Goal: Task Accomplishment & Management: Complete application form

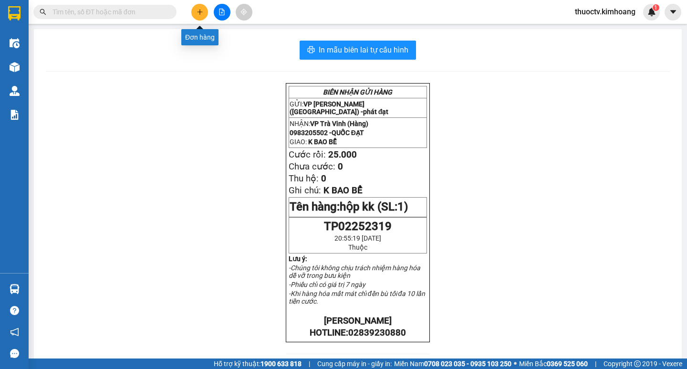
click at [198, 12] on icon "plus" at bounding box center [200, 12] width 7 height 7
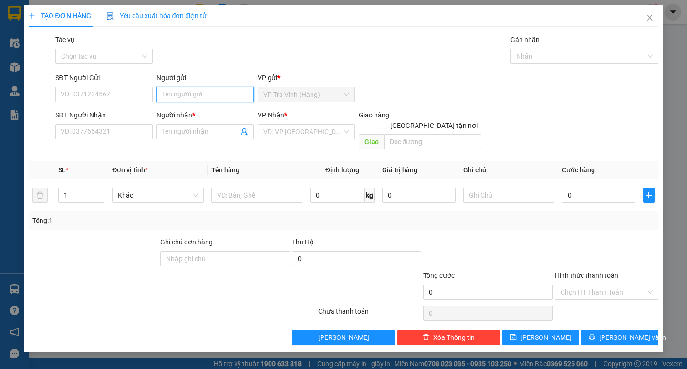
click at [190, 94] on input "Người gửi" at bounding box center [205, 94] width 97 height 15
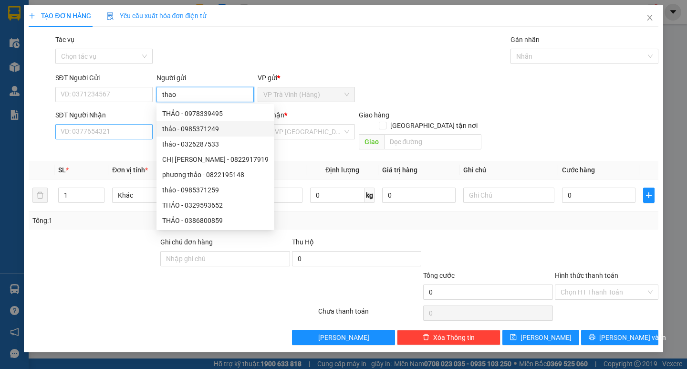
type input "thao"
click at [121, 130] on input "SĐT Người Nhận" at bounding box center [103, 131] width 97 height 15
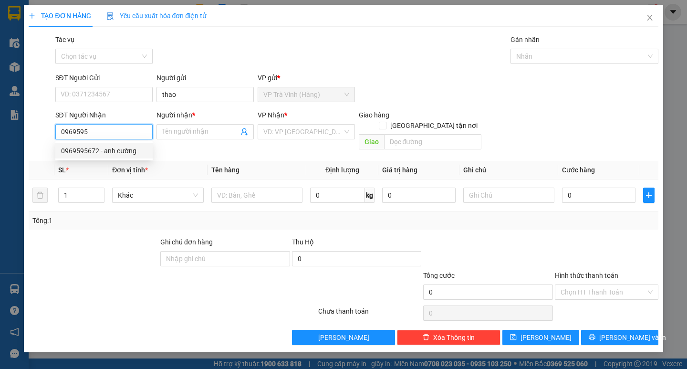
click at [111, 151] on div "0969595672 - anh cường" at bounding box center [104, 151] width 86 height 10
type input "0969595672"
type input "anh cường"
type input "70.000"
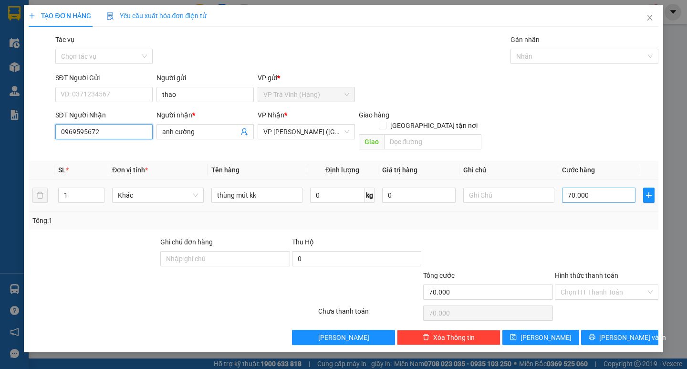
type input "0969595672"
click at [590, 188] on input "70.000" at bounding box center [598, 195] width 73 height 15
type input "7"
type input "70"
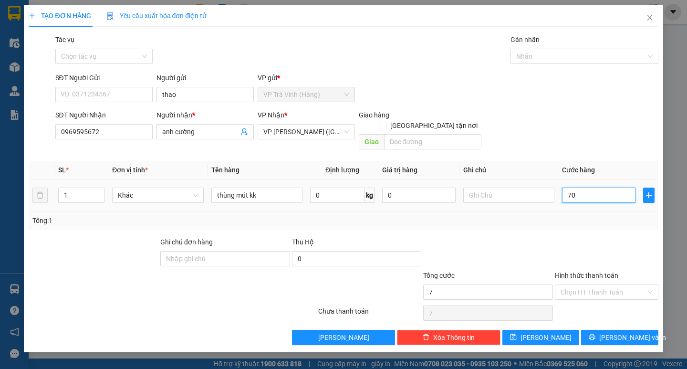
type input "70"
click at [597, 285] on input "Hình thức thanh toán" at bounding box center [603, 292] width 85 height 14
type input "70.000"
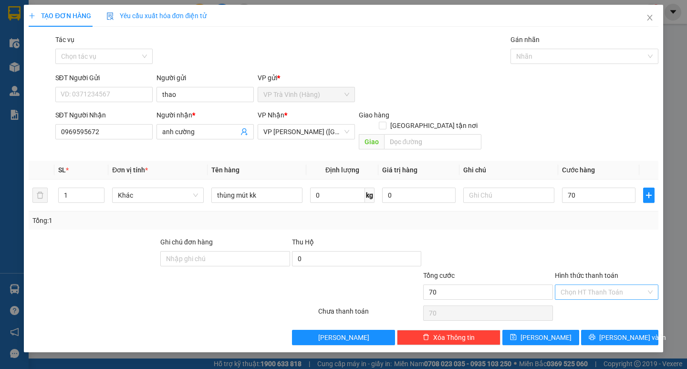
type input "70.000"
click at [599, 303] on div "Tại văn phòng" at bounding box center [607, 300] width 92 height 10
type input "0"
click at [616, 332] on span "[PERSON_NAME] và In" at bounding box center [632, 337] width 67 height 10
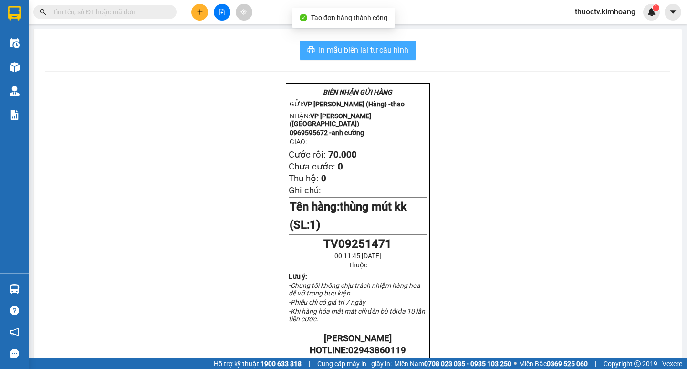
click at [334, 45] on span "In mẫu biên lai tự cấu hình" at bounding box center [364, 50] width 90 height 12
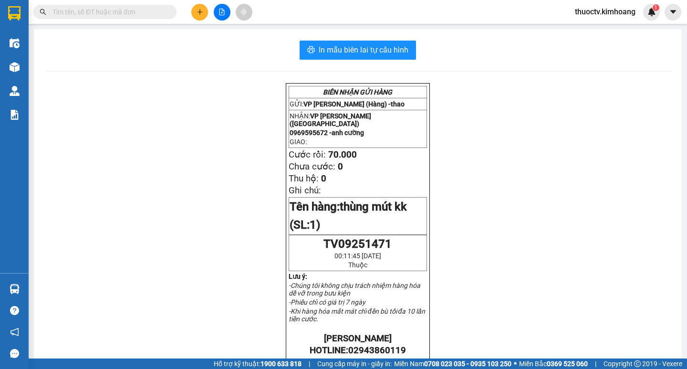
click at [140, 12] on input "text" at bounding box center [108, 12] width 113 height 10
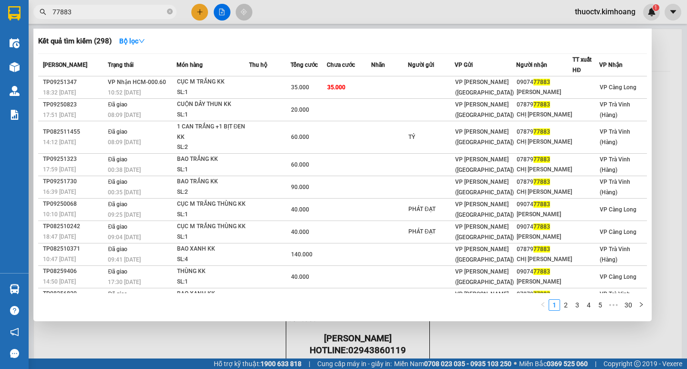
click at [74, 10] on input "77883" at bounding box center [108, 12] width 113 height 10
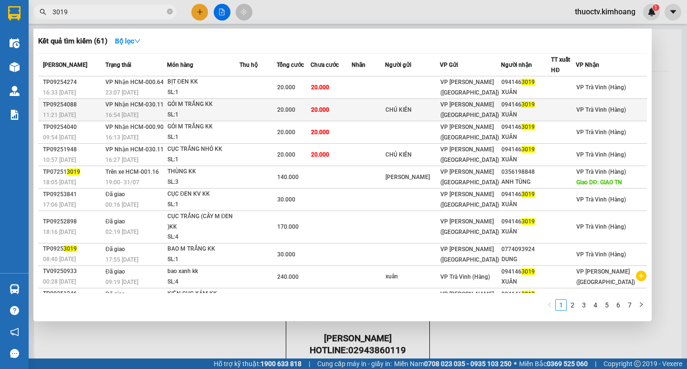
type input "3019"
click at [199, 107] on div "GÓI M TRẮNG KK" at bounding box center [203, 104] width 72 height 10
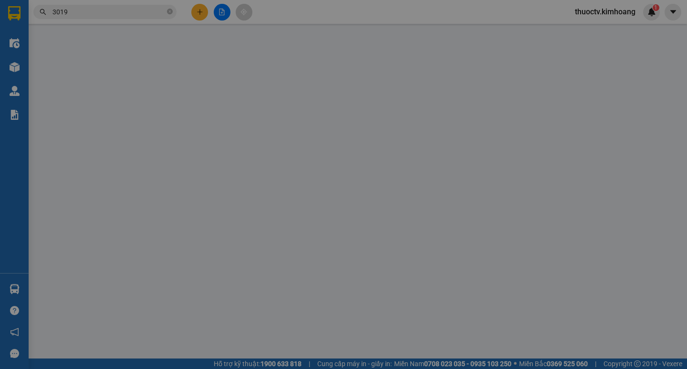
click at [198, 107] on form "SĐT Người Gửi VD: 0371234567 Người gửi Tên người gửi VP gửi * VP [PERSON_NAME] …" at bounding box center [343, 114] width 629 height 81
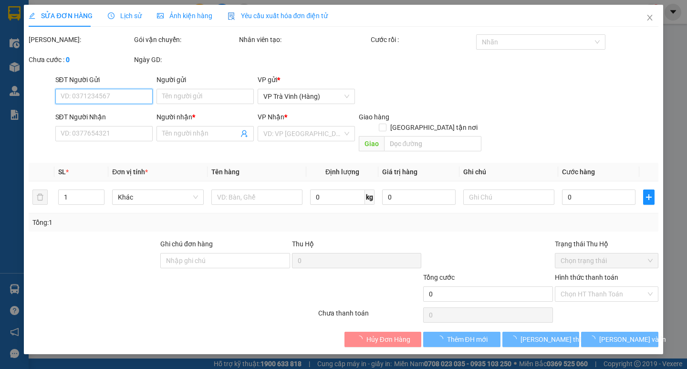
type input "CHÚ KIÊN"
type input "0941463019"
type input "XUÂN"
type input "20.000"
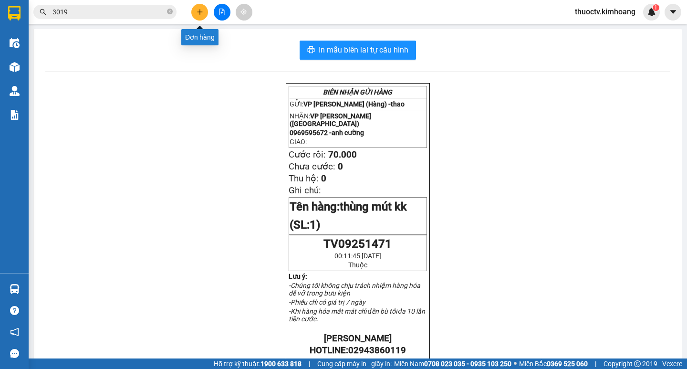
click at [201, 11] on icon "plus" at bounding box center [200, 12] width 7 height 7
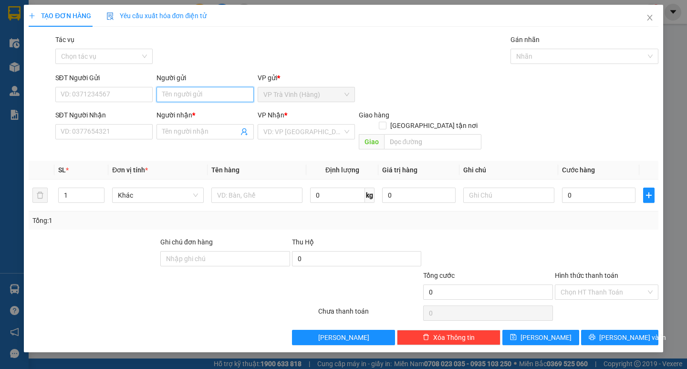
click at [187, 94] on input "Người gửi" at bounding box center [205, 94] width 97 height 15
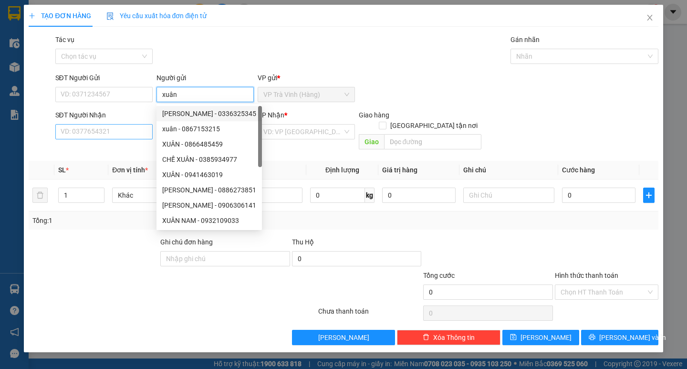
type input "xuân"
click at [120, 134] on input "SĐT Người Nhận" at bounding box center [103, 131] width 97 height 15
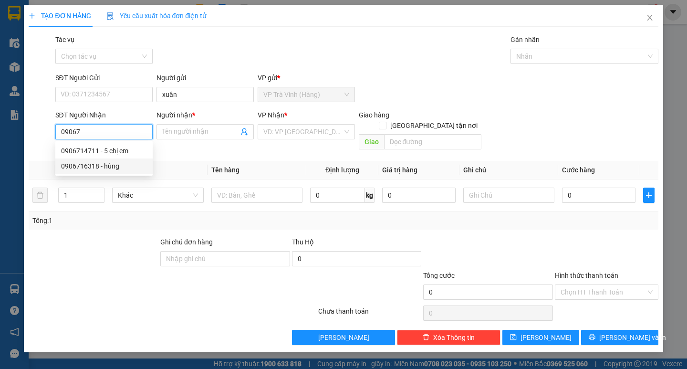
click at [116, 168] on div "0906716318 - hùng" at bounding box center [104, 166] width 86 height 10
type input "0906716318"
type input "hùng"
type input "80.000"
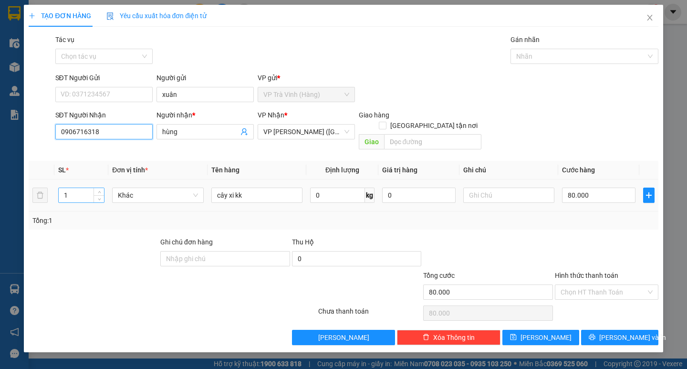
type input "0906716318"
click at [73, 188] on input "1" at bounding box center [81, 195] width 45 height 14
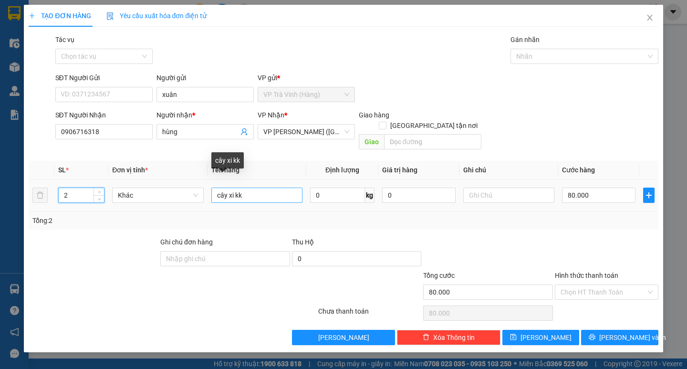
type input "2"
click at [244, 189] on input "cây xi kk" at bounding box center [256, 195] width 91 height 15
type input "bao xanh kk"
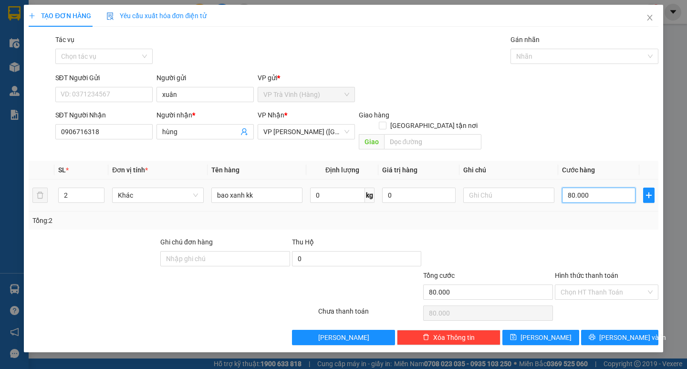
click at [601, 188] on input "80.000" at bounding box center [598, 195] width 73 height 15
type input "1"
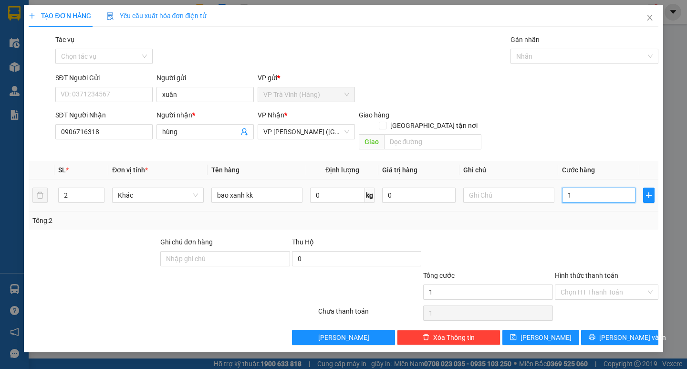
type input "12"
type input "120"
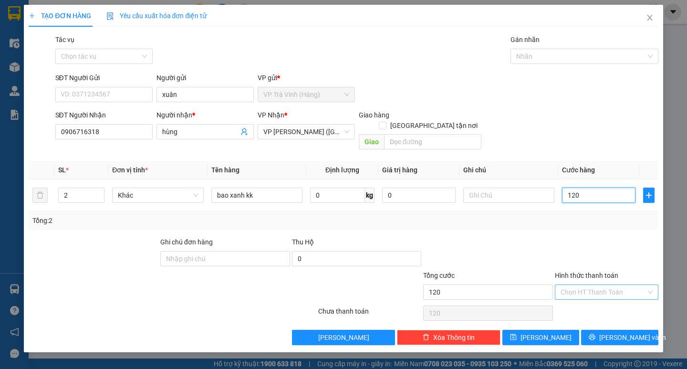
type input "120"
type input "120.000"
click at [605, 285] on input "Hình thức thanh toán" at bounding box center [603, 292] width 85 height 14
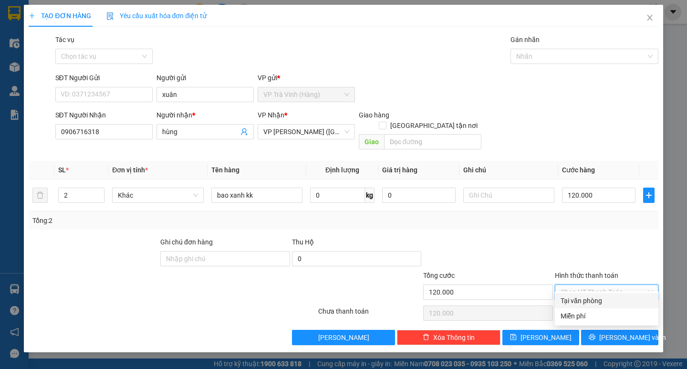
click at [592, 300] on div "Tại văn phòng" at bounding box center [607, 300] width 92 height 10
type input "0"
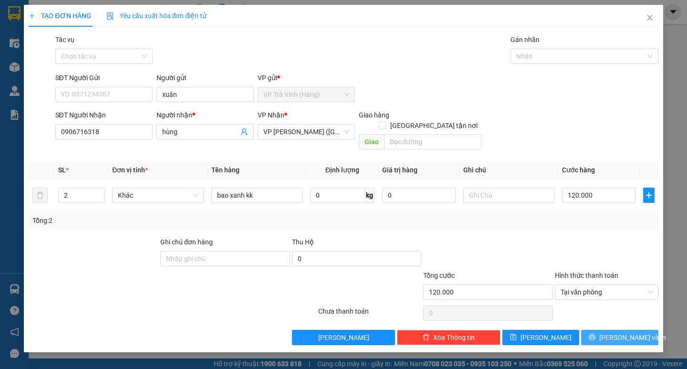
click at [616, 332] on span "[PERSON_NAME] và In" at bounding box center [632, 337] width 67 height 10
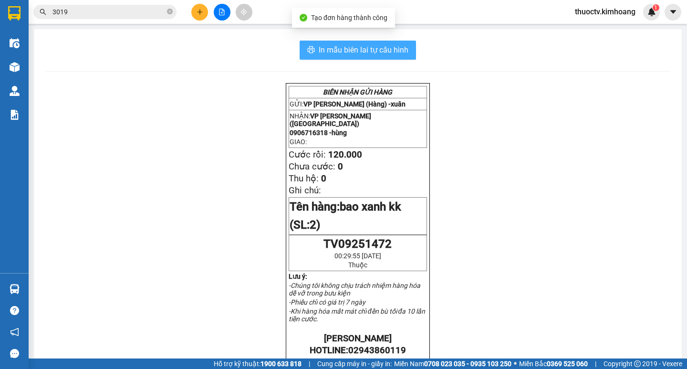
click at [320, 52] on span "In mẫu biên lai tự cấu hình" at bounding box center [364, 50] width 90 height 12
